Goal: Information Seeking & Learning: Check status

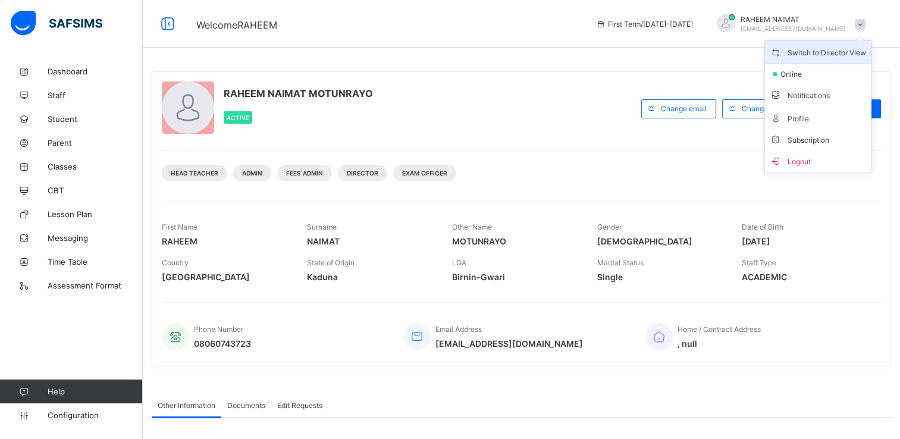
click at [810, 56] on span "Switch to Director View" at bounding box center [818, 52] width 96 height 14
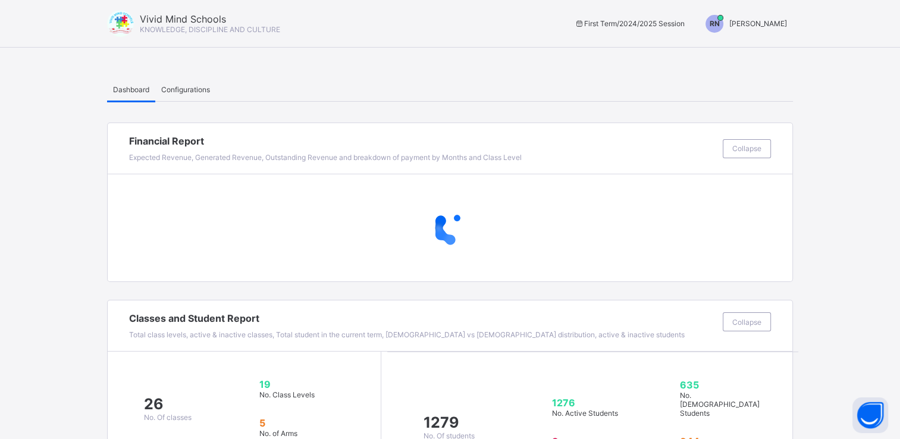
click at [747, 19] on span "[PERSON_NAME]" at bounding box center [758, 23] width 58 height 9
click at [745, 48] on span "Switch to Admin View" at bounding box center [742, 51] width 90 height 14
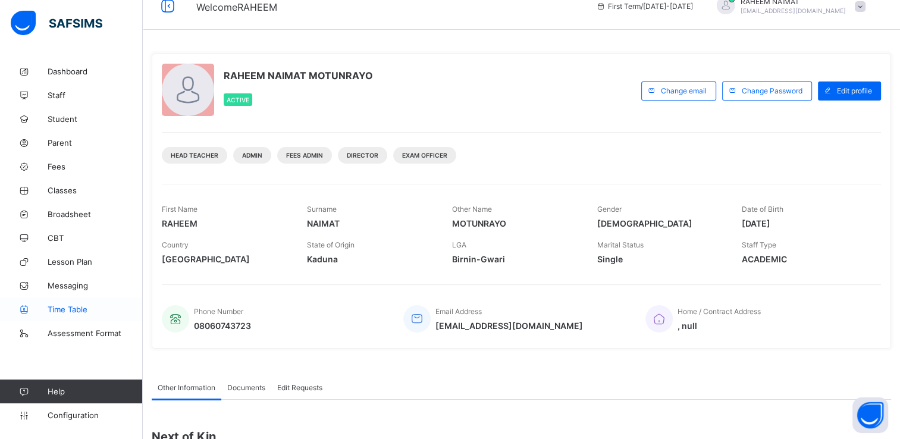
scroll to position [19, 0]
click at [73, 117] on span "Student" at bounding box center [95, 119] width 95 height 10
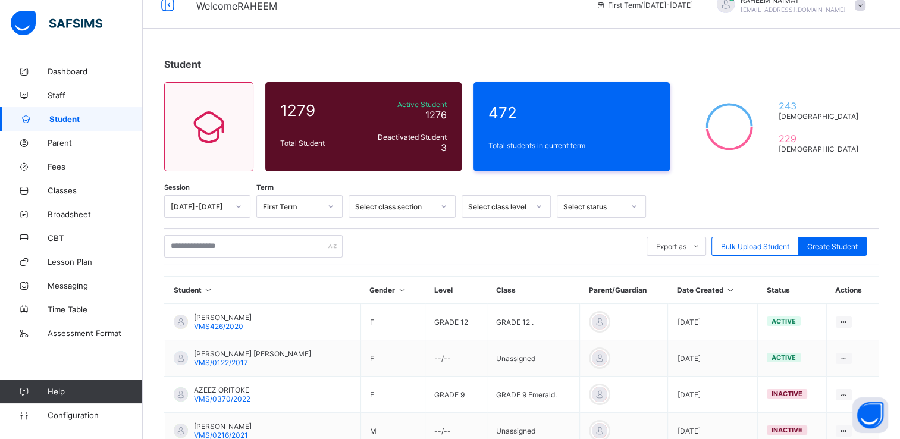
click at [233, 205] on div at bounding box center [238, 206] width 20 height 19
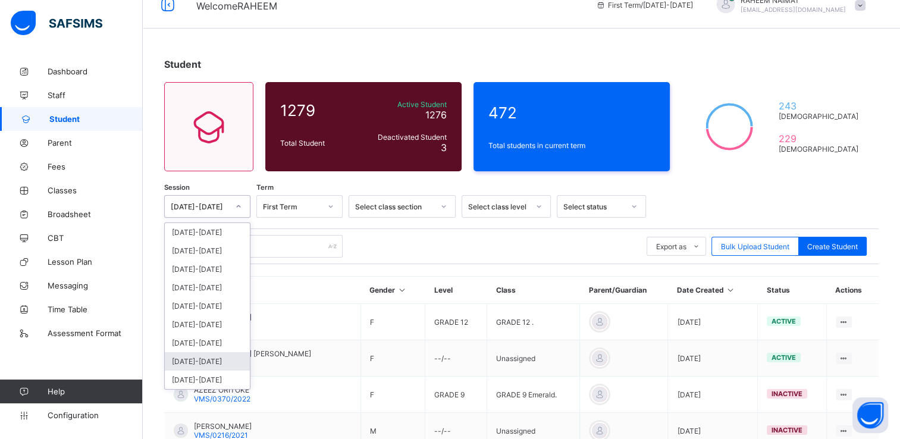
click at [219, 363] on div "[DATE]-[DATE]" at bounding box center [207, 361] width 85 height 18
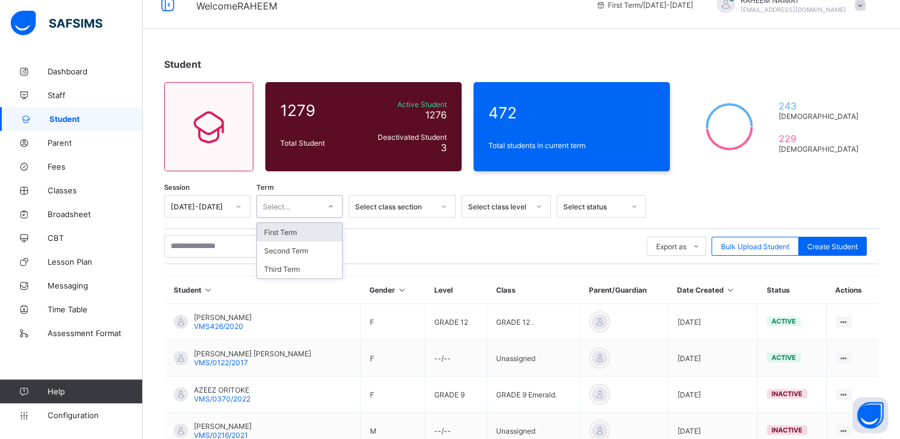
click at [326, 206] on div at bounding box center [331, 206] width 20 height 19
click at [321, 239] on div "First Term" at bounding box center [299, 232] width 85 height 18
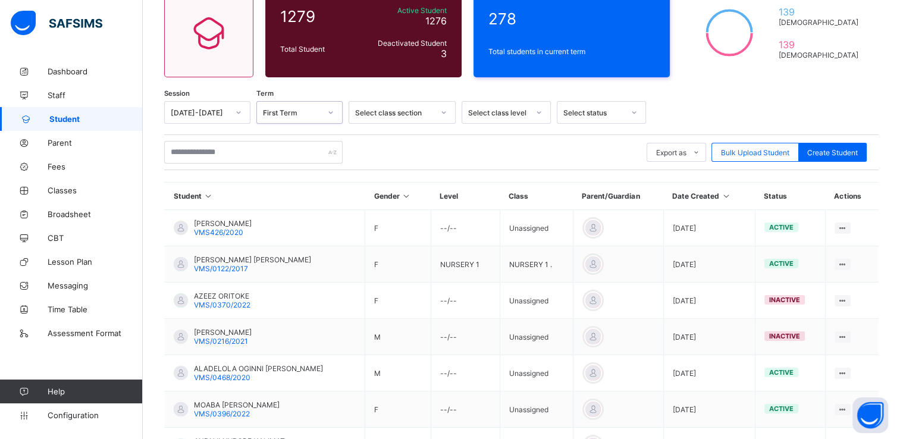
scroll to position [114, 0]
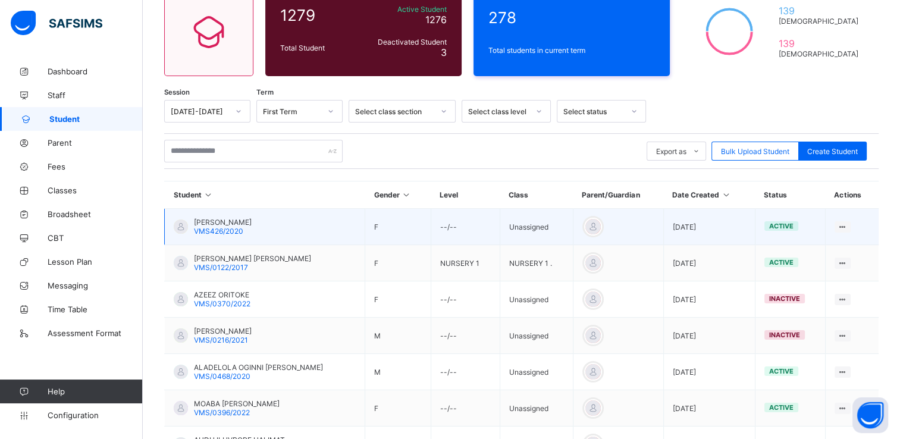
click at [252, 232] on div "[PERSON_NAME] VMS426/2020" at bounding box center [223, 227] width 58 height 18
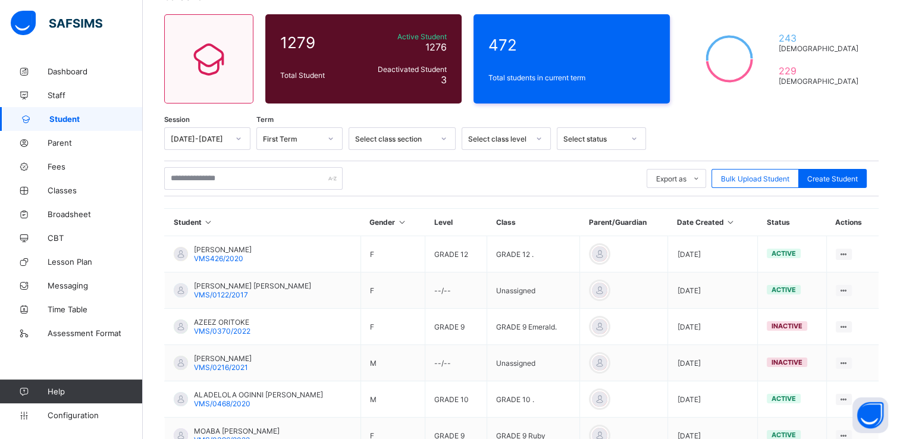
scroll to position [114, 0]
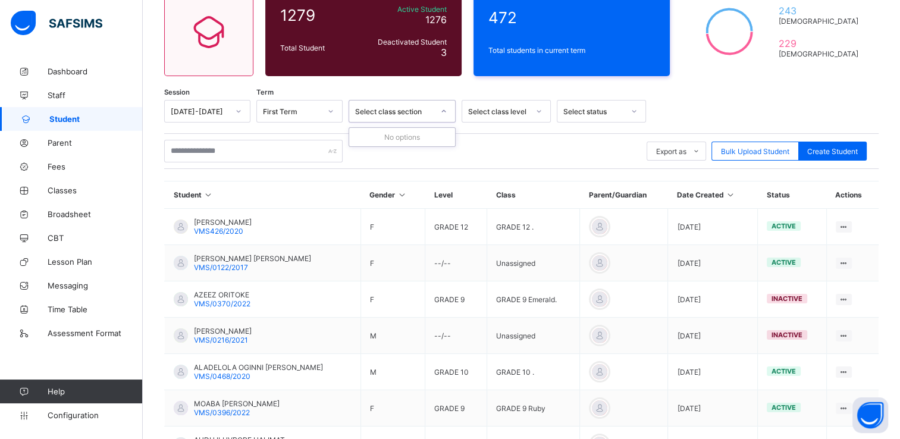
click at [426, 113] on div "Select class section" at bounding box center [394, 111] width 79 height 9
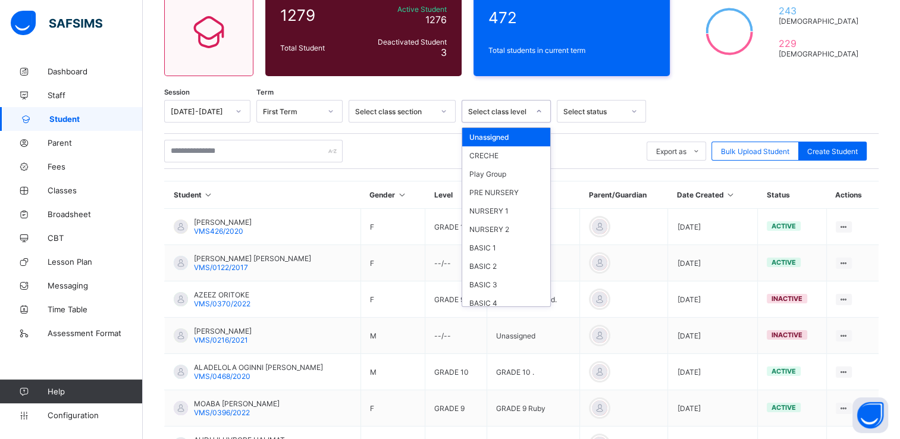
click at [534, 111] on div at bounding box center [539, 111] width 20 height 19
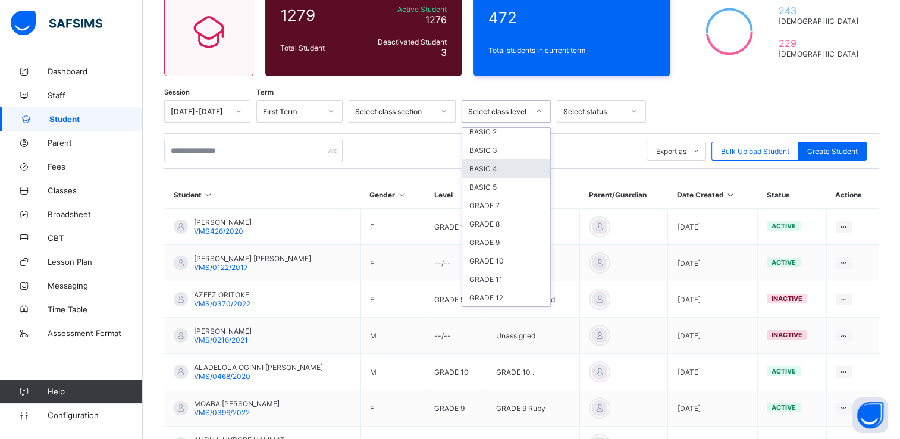
scroll to position [174, 0]
click at [500, 188] on div "GRADE 8" at bounding box center [506, 184] width 88 height 18
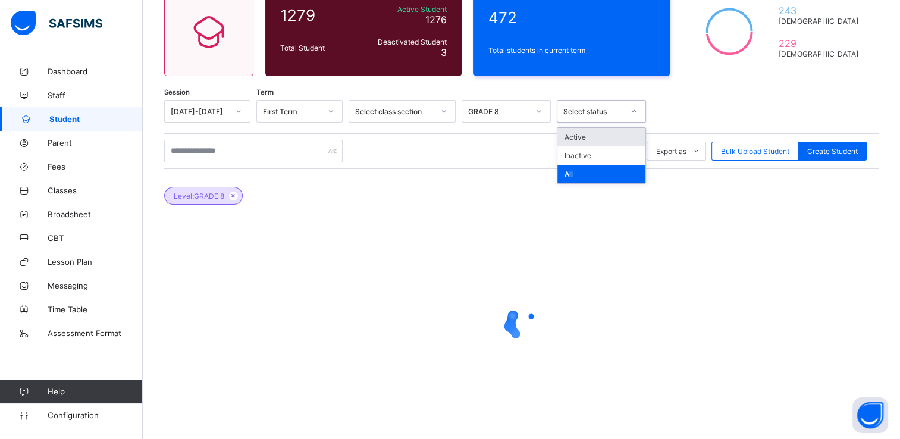
click at [584, 115] on div "Select status" at bounding box center [593, 111] width 61 height 9
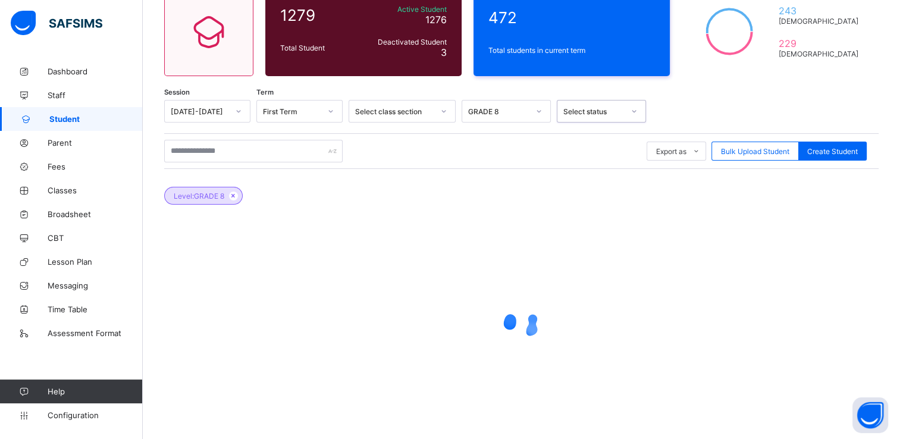
click at [584, 115] on div "Select status" at bounding box center [593, 111] width 61 height 9
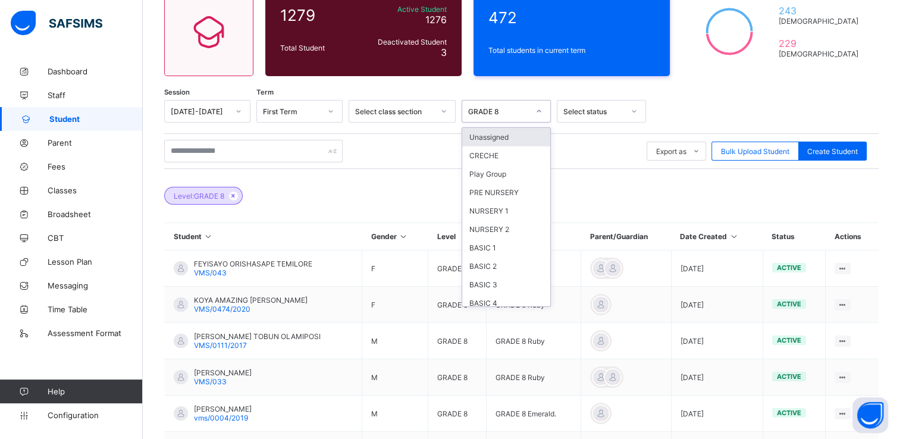
click at [533, 115] on div at bounding box center [539, 111] width 20 height 19
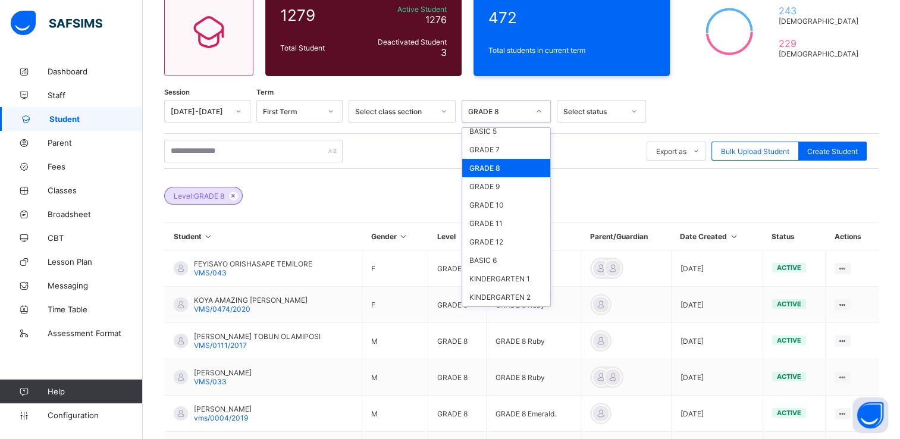
scroll to position [193, 0]
click at [519, 244] on div "GRADE 12" at bounding box center [506, 242] width 88 height 18
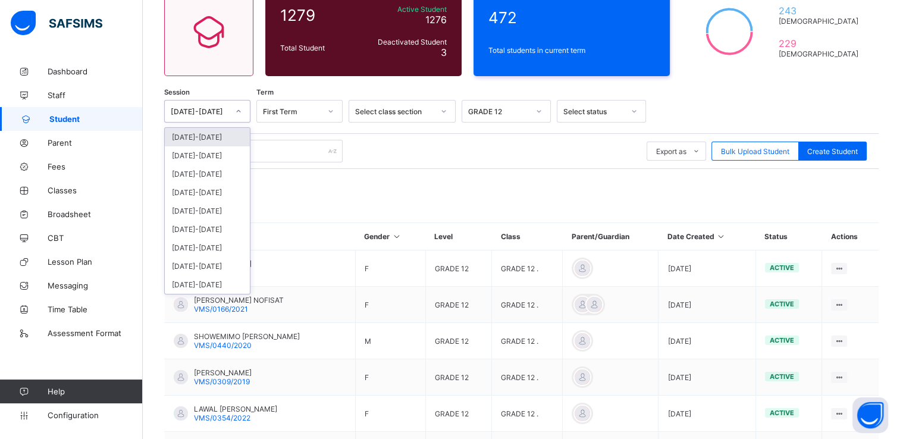
click at [243, 107] on div at bounding box center [238, 111] width 20 height 19
click at [213, 231] on div "[DATE]-[DATE]" at bounding box center [207, 229] width 85 height 18
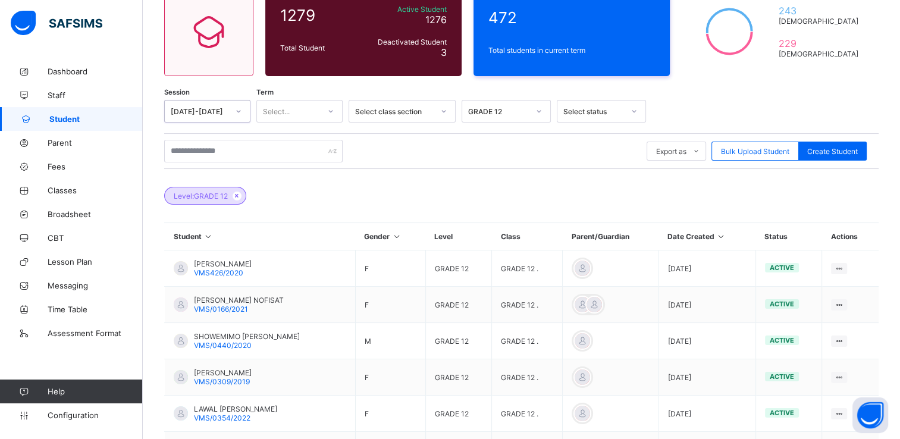
click at [333, 115] on icon at bounding box center [330, 111] width 7 height 12
click at [320, 152] on div "Second Term" at bounding box center [299, 155] width 85 height 18
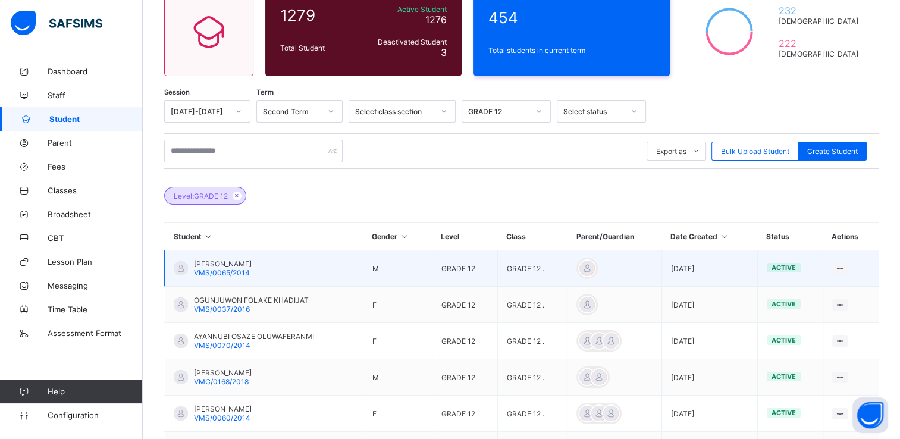
click at [309, 274] on td "[PERSON_NAME] VMS/0065/2014" at bounding box center [264, 268] width 199 height 36
click at [841, 280] on ul "View Profile Edit Student Link Parent/Guardian Delete Student" at bounding box center [797, 323] width 99 height 87
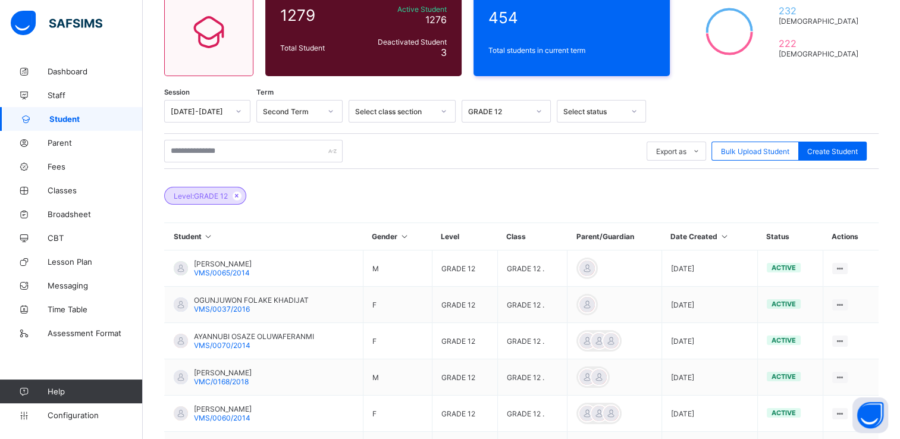
click at [760, 186] on div "Level: GRADE 12" at bounding box center [521, 190] width 714 height 42
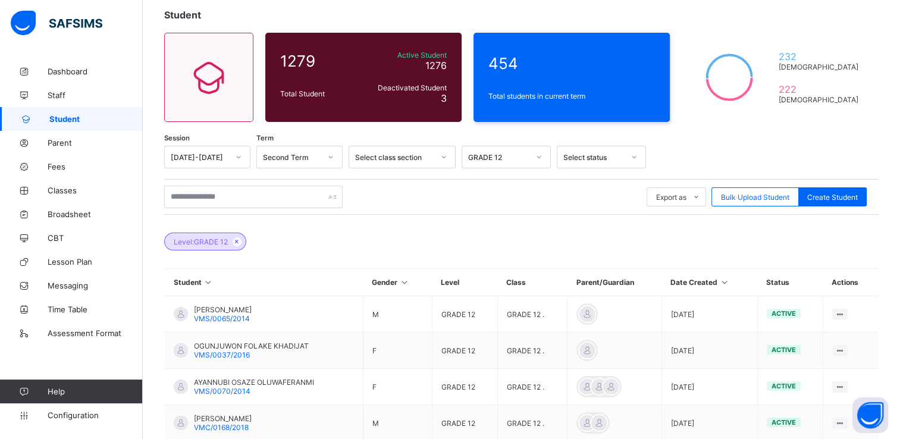
scroll to position [0, 0]
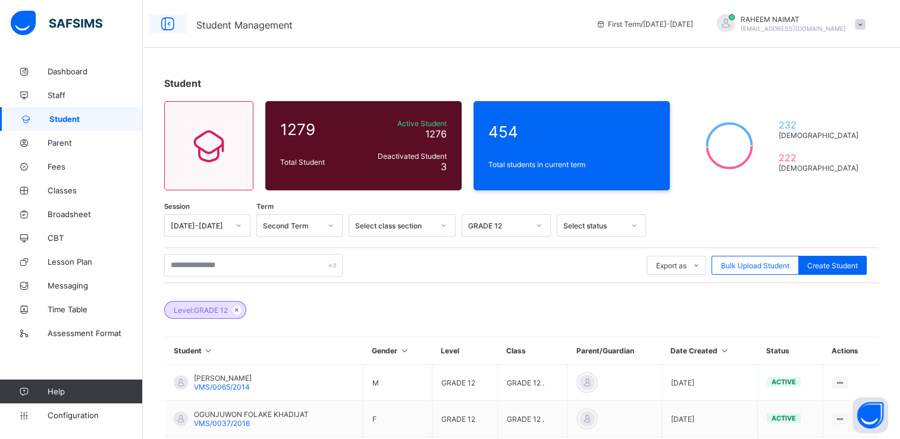
click at [168, 22] on icon at bounding box center [168, 23] width 20 height 17
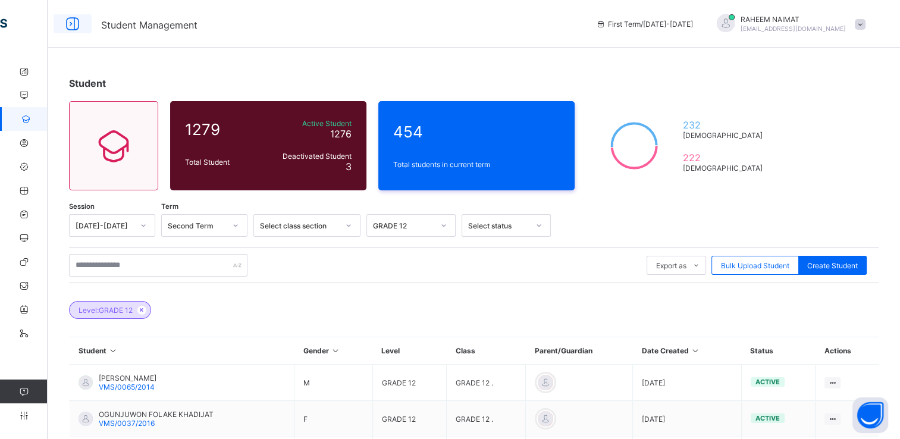
click at [70, 25] on icon at bounding box center [72, 23] width 20 height 17
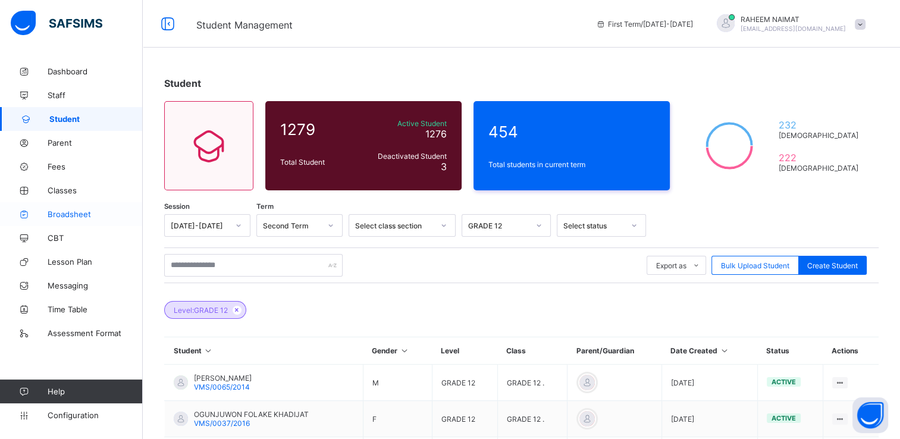
click at [78, 215] on span "Broadsheet" at bounding box center [95, 214] width 95 height 10
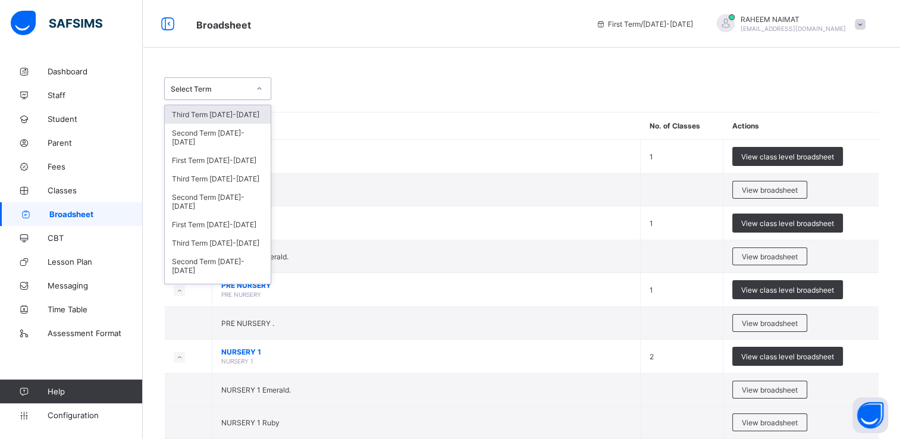
click at [250, 87] on div at bounding box center [259, 88] width 20 height 19
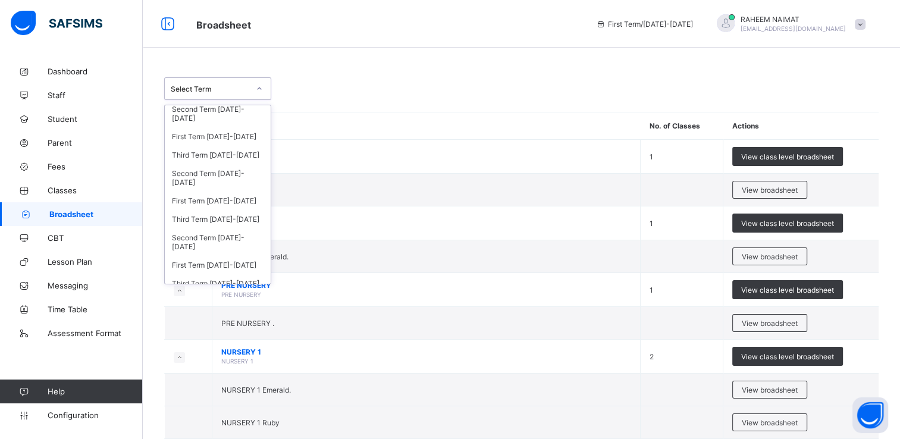
scroll to position [286, 0]
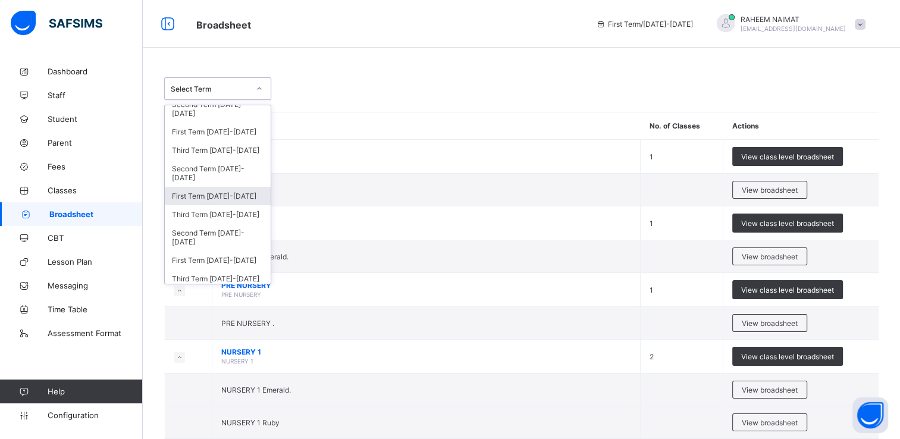
click at [233, 199] on div "First Term [DATE]-[DATE]" at bounding box center [218, 196] width 106 height 18
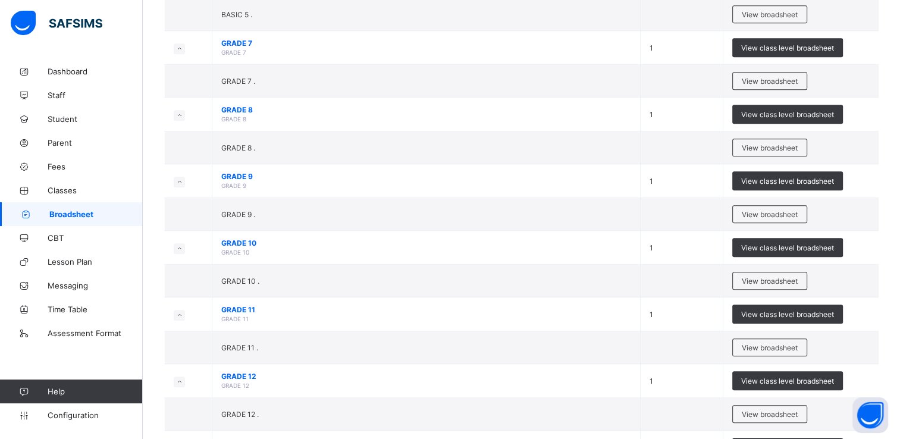
scroll to position [821, 0]
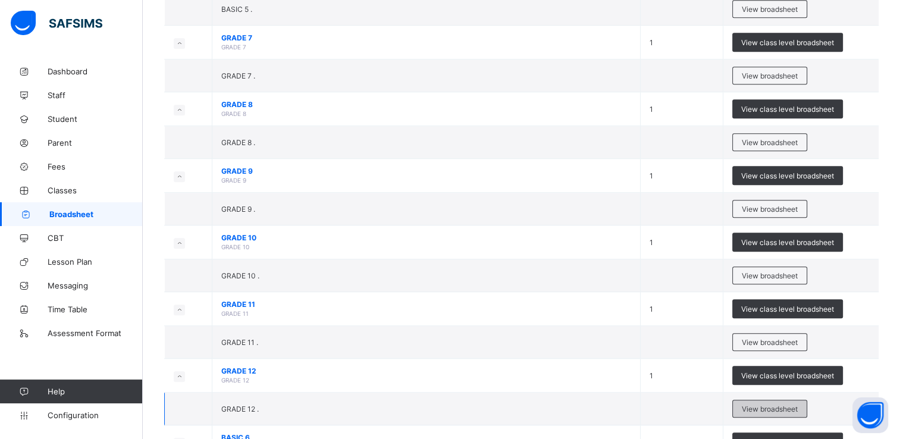
click at [785, 405] on span "View broadsheet" at bounding box center [770, 409] width 56 height 9
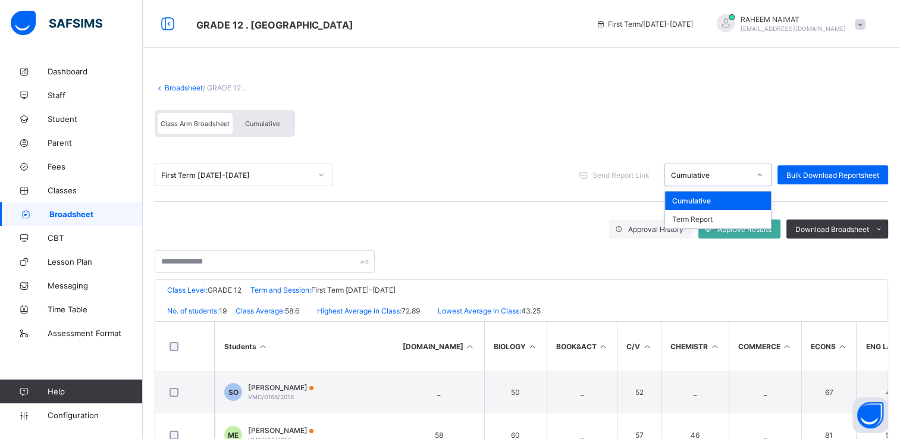
click at [761, 170] on div at bounding box center [760, 174] width 20 height 19
click at [747, 215] on div "Term Report" at bounding box center [718, 219] width 106 height 18
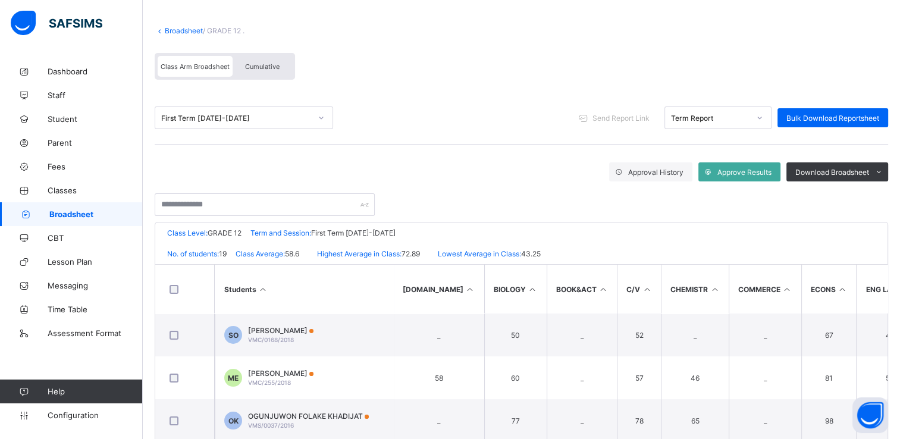
scroll to position [66, 0]
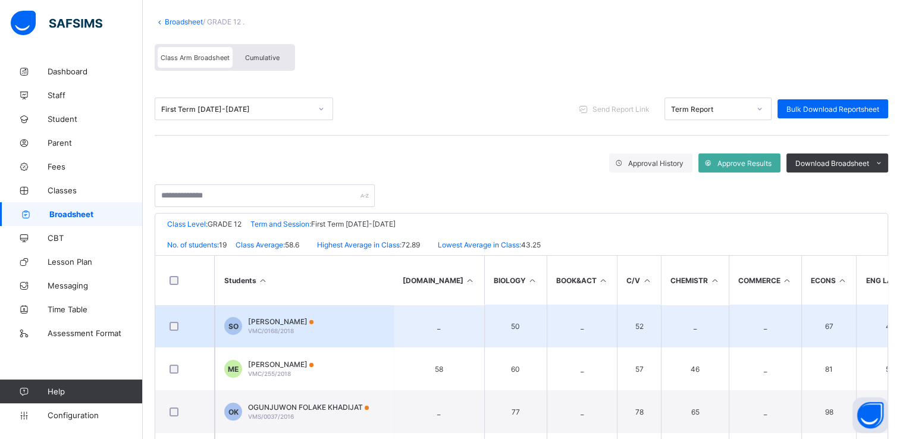
click at [311, 331] on div "[PERSON_NAME] VMC/0168/2018" at bounding box center [280, 326] width 65 height 18
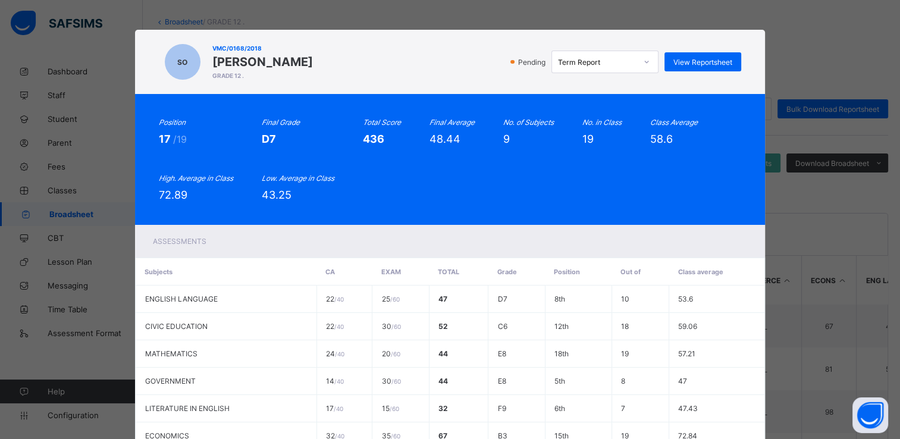
click at [783, 67] on div "SO VMC/0168/2018 [PERSON_NAME] GRADE 12 . Pending Term Report View Reportsheet …" at bounding box center [450, 219] width 900 height 439
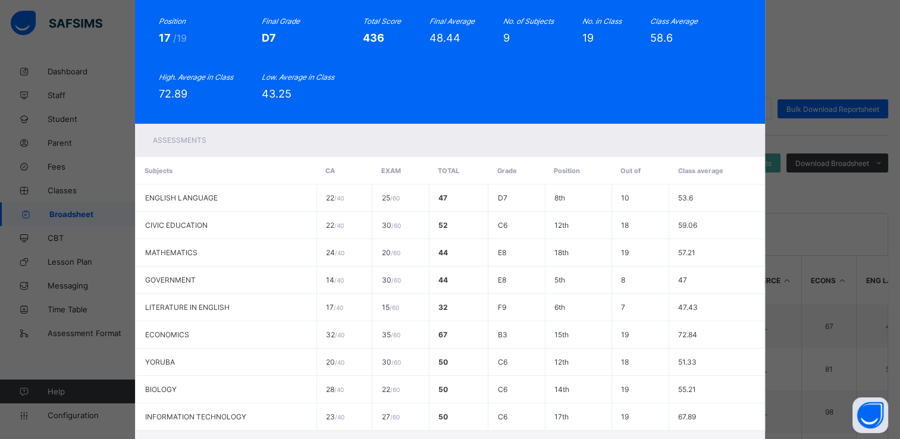
scroll to position [209, 0]
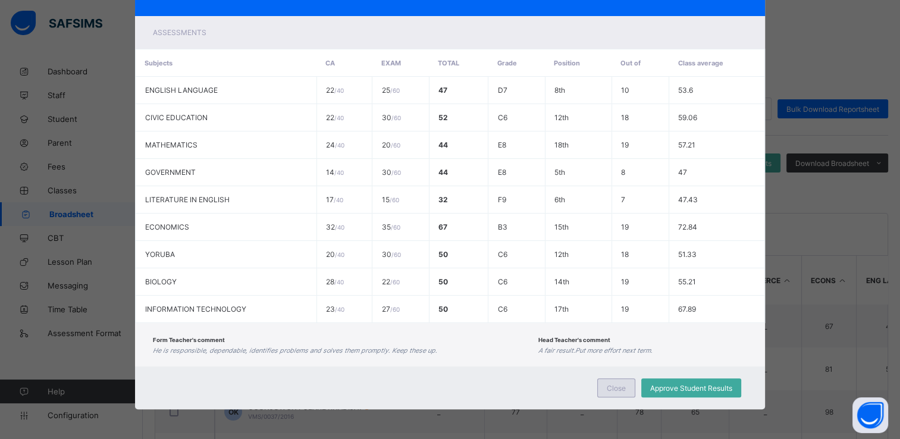
click at [604, 391] on div "Close" at bounding box center [616, 387] width 38 height 19
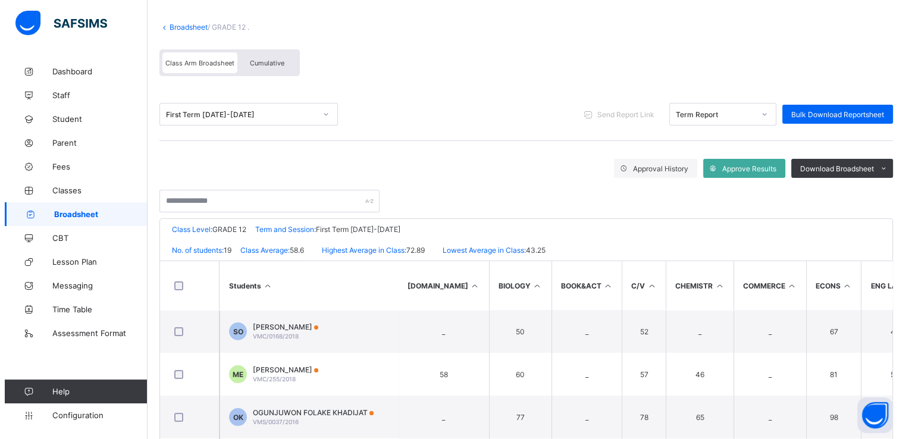
scroll to position [0, 0]
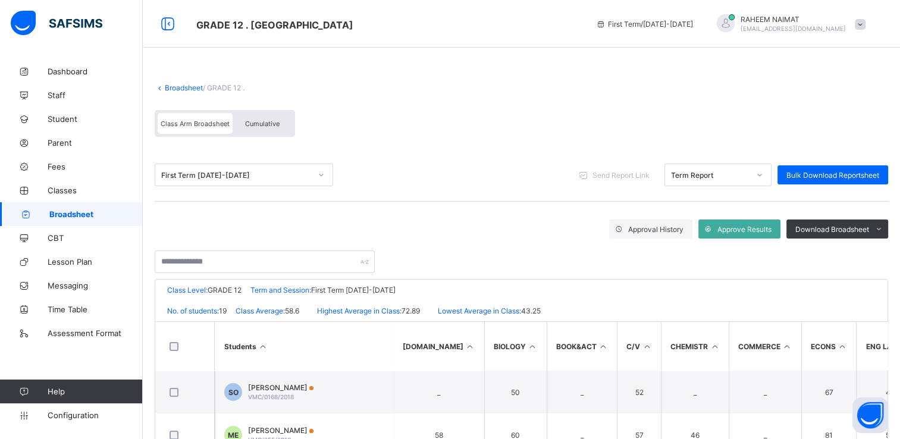
click at [318, 175] on icon at bounding box center [321, 175] width 7 height 12
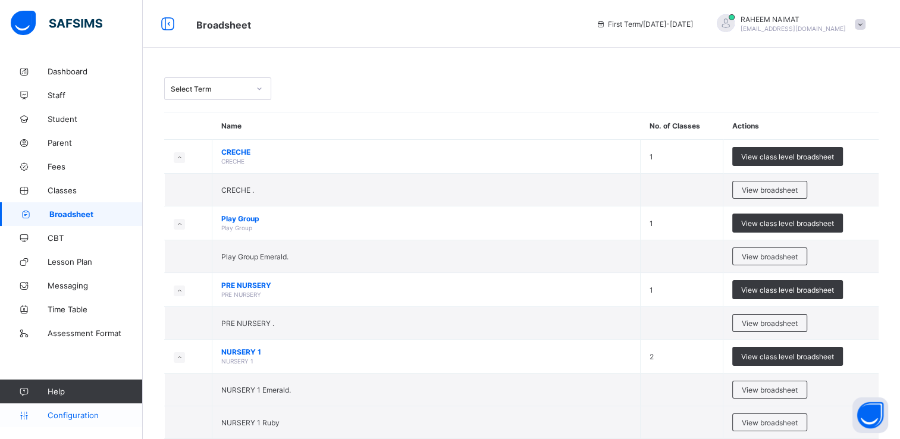
click at [22, 417] on icon at bounding box center [24, 415] width 48 height 9
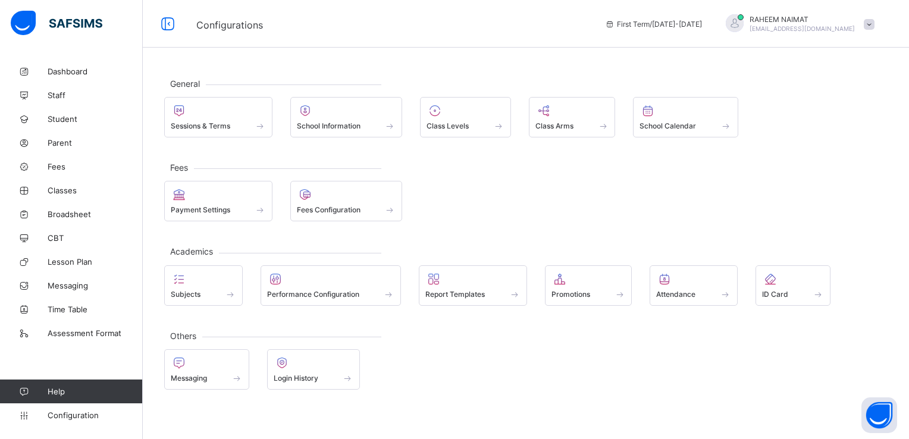
click at [562, 165] on div "General Sessions & Terms School Information Class Levels Class Arms School Cale…" at bounding box center [526, 233] width 766 height 348
